Goal: Check status: Check status

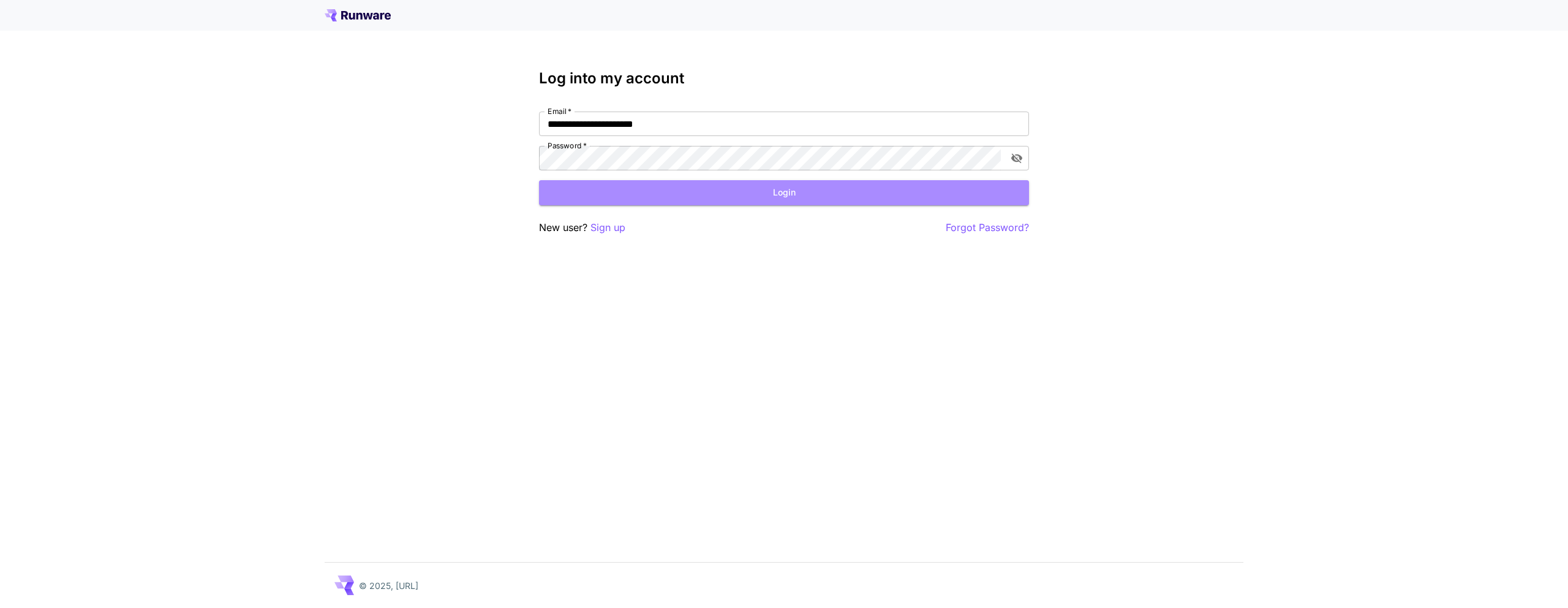
click at [651, 204] on button "Login" at bounding box center [784, 193] width 490 height 25
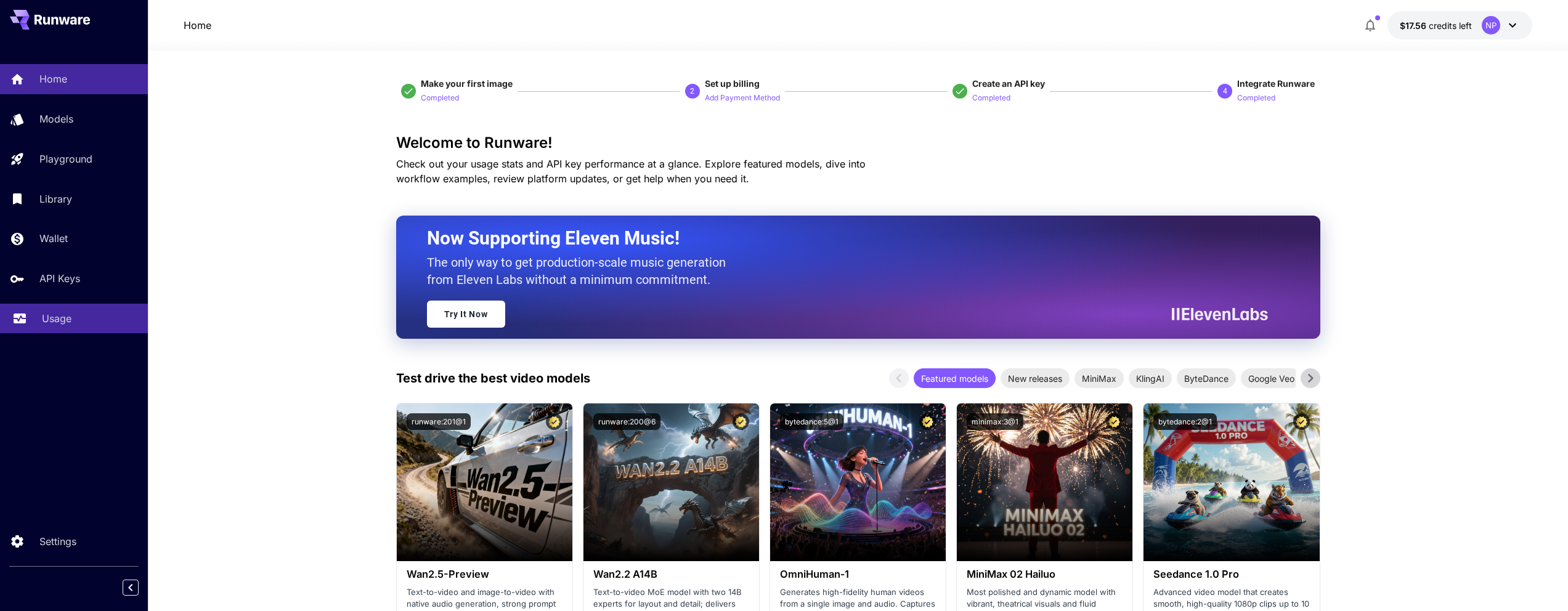
click at [67, 311] on p "Usage" at bounding box center [56, 318] width 30 height 15
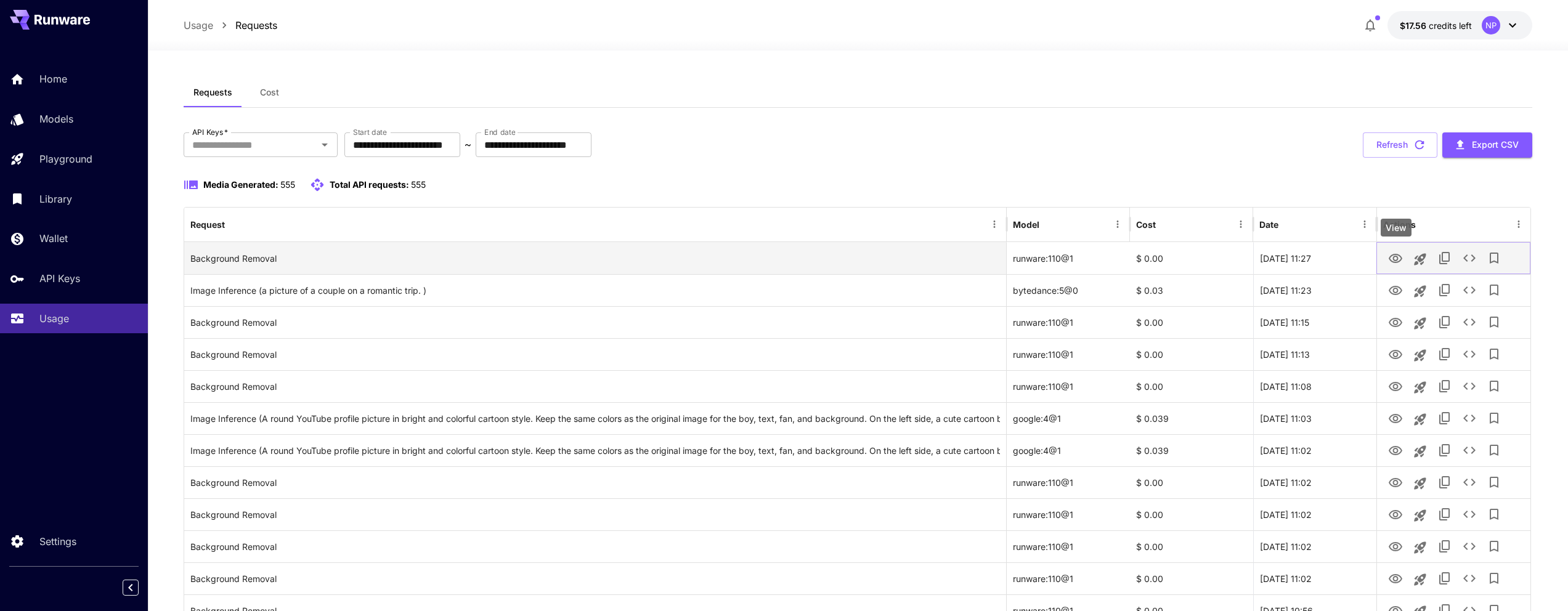
click at [1393, 258] on icon "View" at bounding box center [1395, 259] width 15 height 15
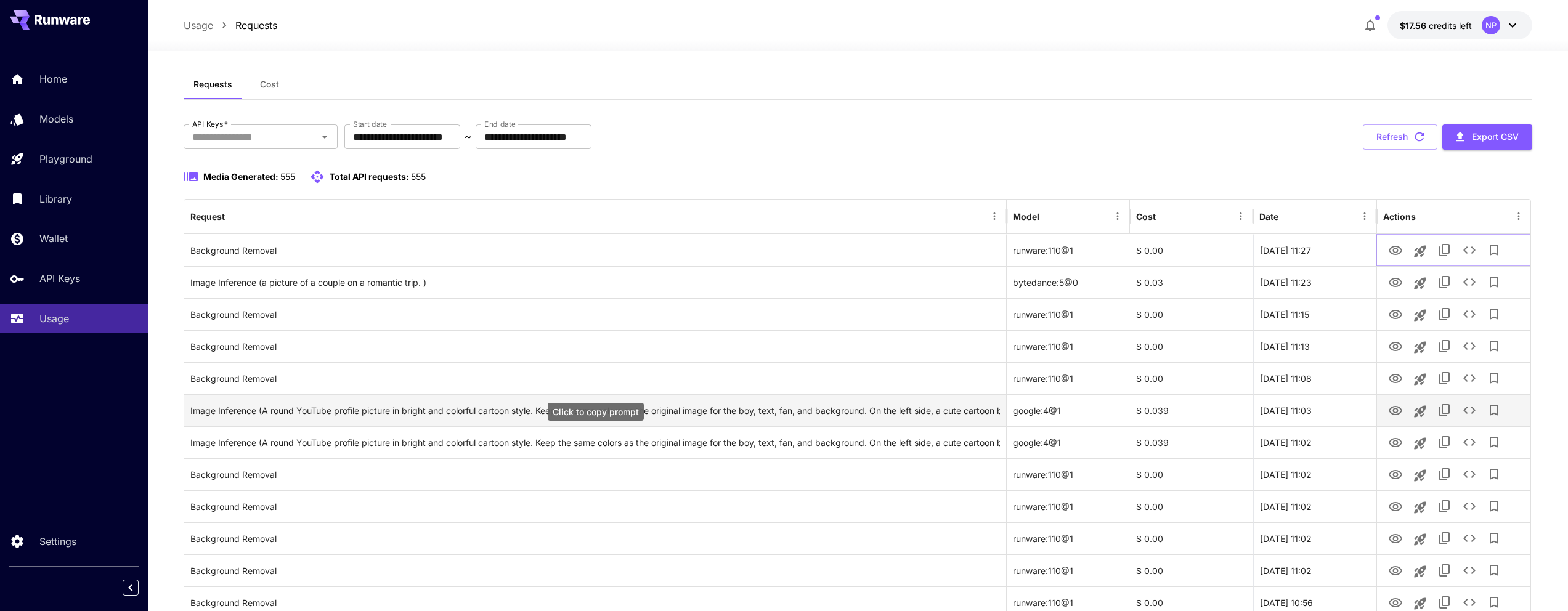
scroll to position [20, 0]
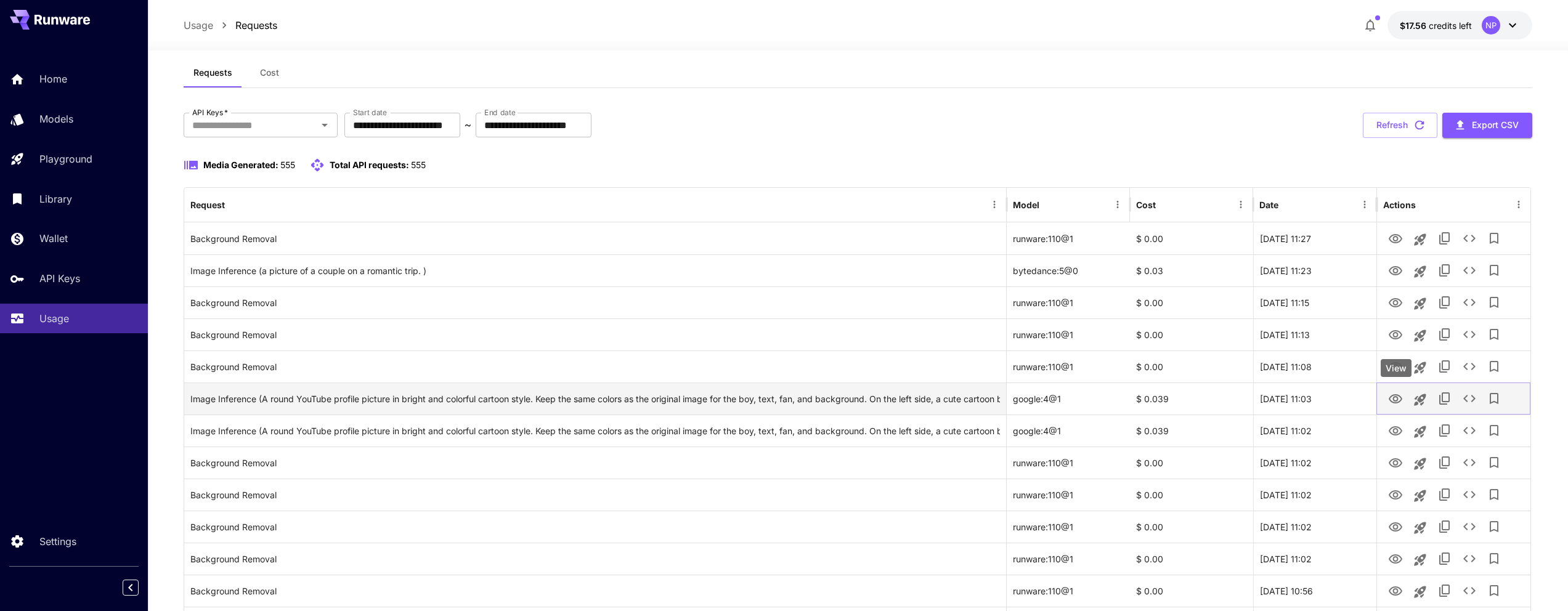
click at [1392, 398] on icon "View" at bounding box center [1395, 398] width 15 height 15
click at [1460, 391] on button "See details" at bounding box center [1470, 398] width 24 height 24
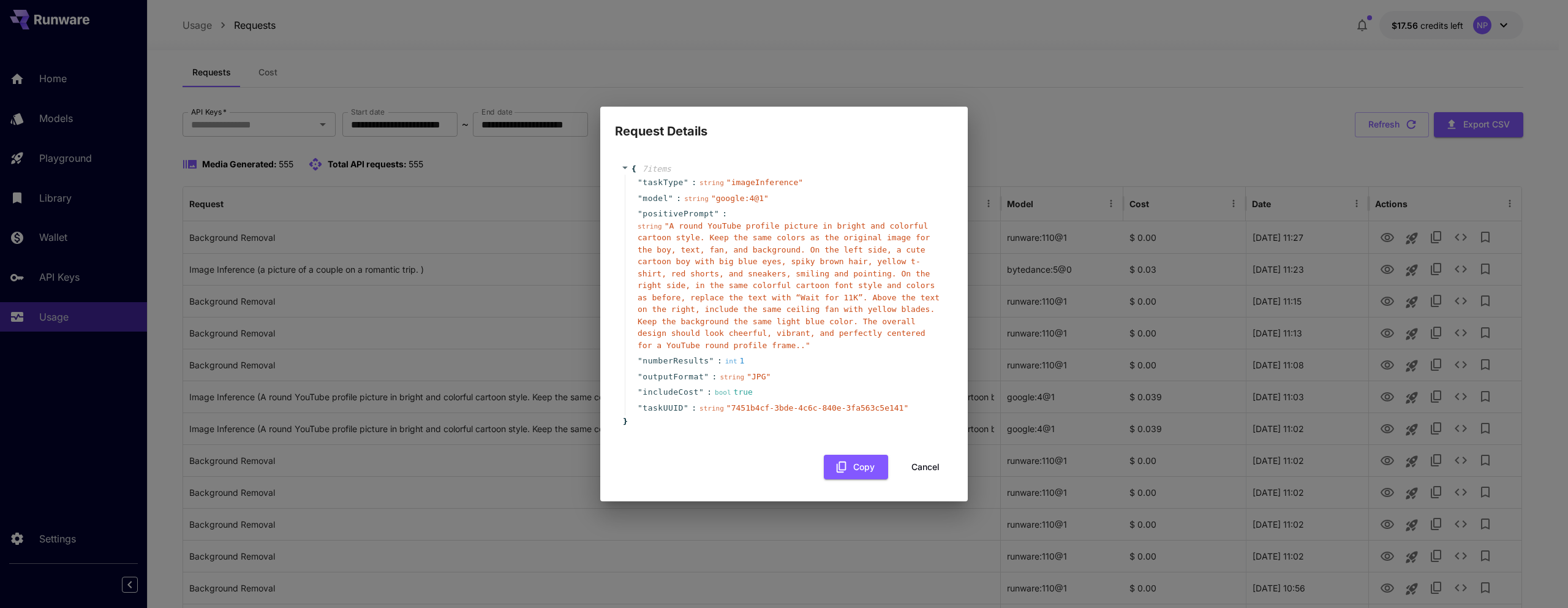
click at [939, 471] on button "Cancel" at bounding box center [925, 467] width 55 height 25
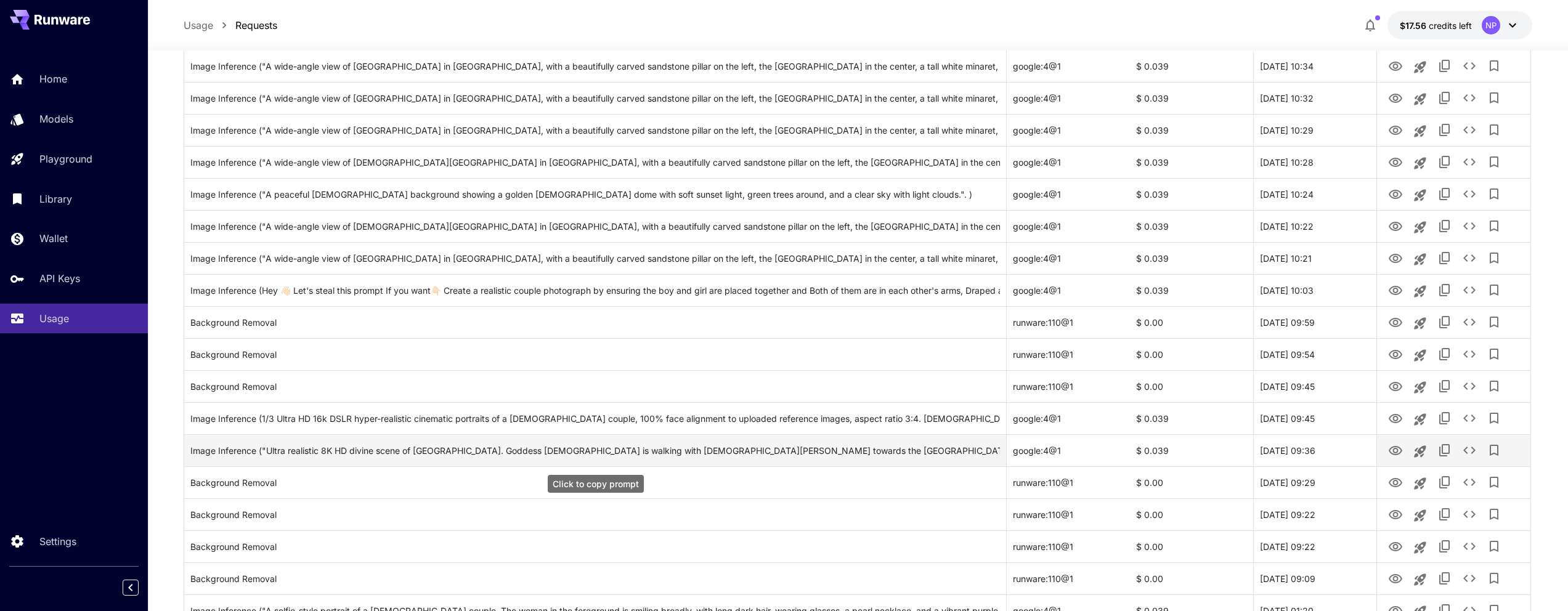
scroll to position [803, 0]
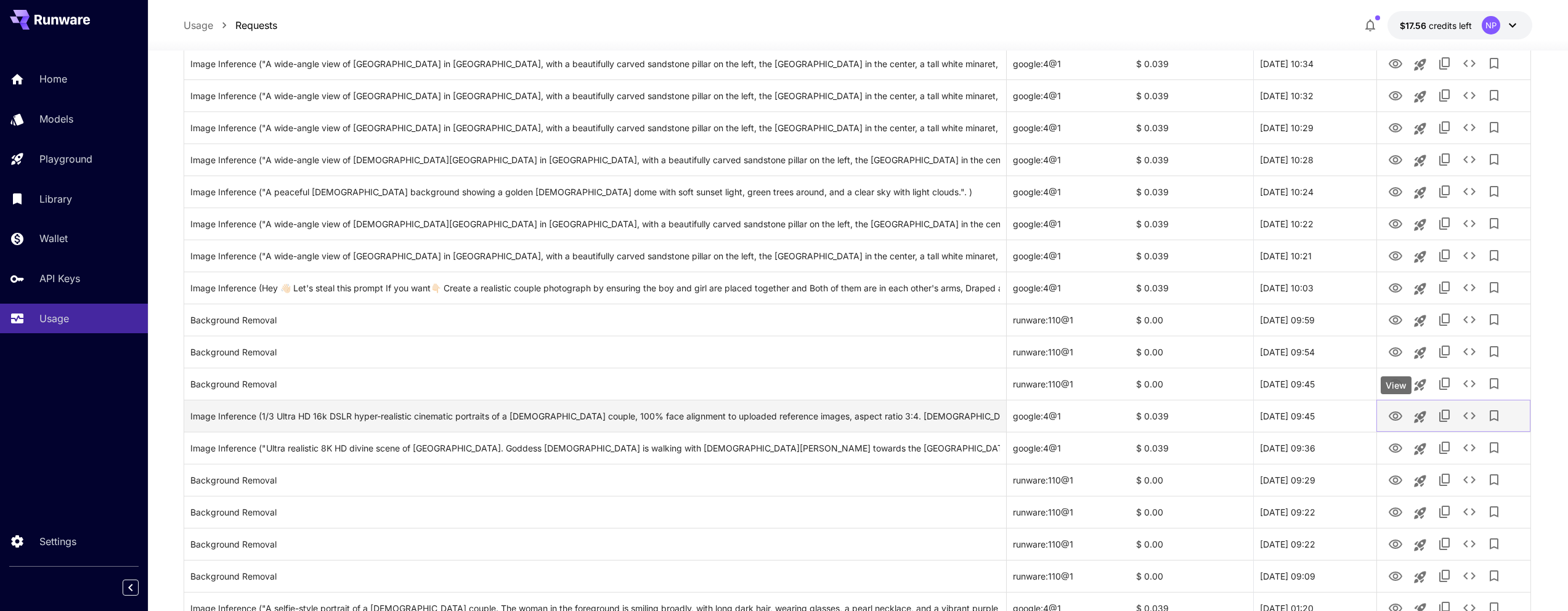
click at [1396, 422] on icon "View" at bounding box center [1395, 416] width 15 height 15
